Goal: Transaction & Acquisition: Purchase product/service

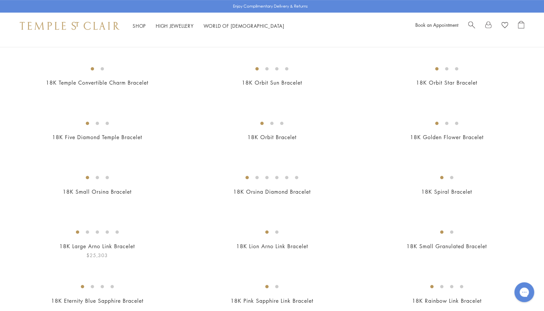
scroll to position [224, 0]
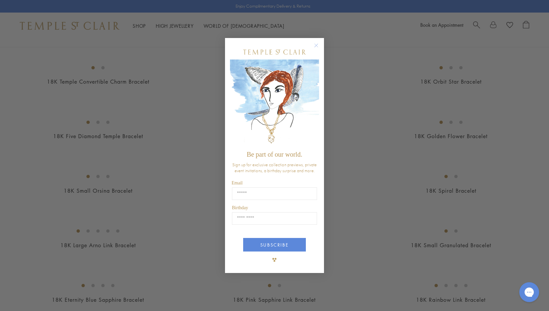
click at [316, 59] on div "POPUP Form" at bounding box center [274, 52] width 89 height 15
click at [317, 49] on circle "Close dialog" at bounding box center [317, 45] width 8 height 8
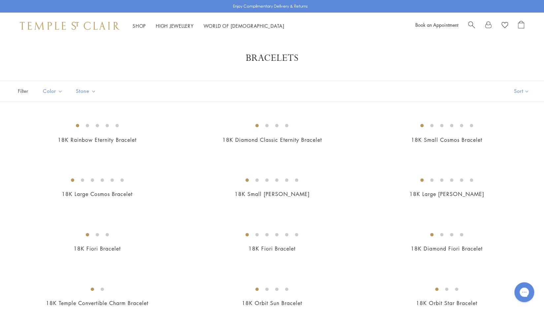
scroll to position [0, 0]
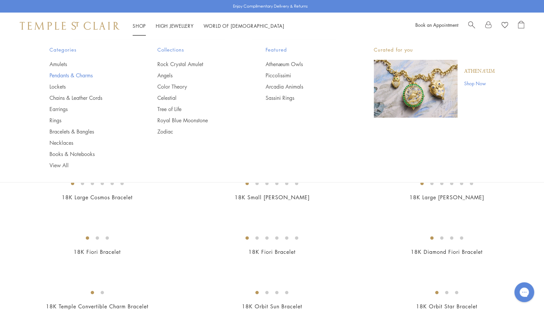
click at [85, 78] on link "Pendants & Charms" at bounding box center [90, 75] width 82 height 7
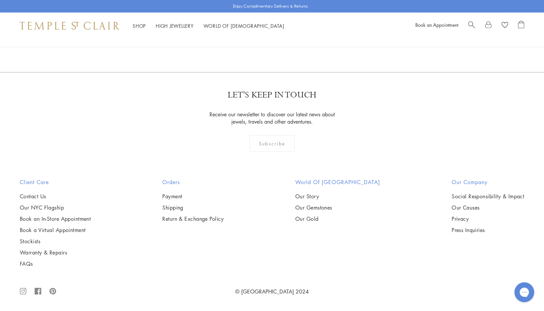
scroll to position [4410, 0]
click at [260, 46] on link "2" at bounding box center [262, 36] width 22 height 18
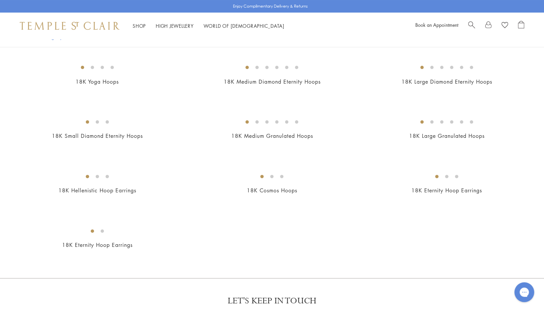
scroll to position [61, 0]
